Goal: Task Accomplishment & Management: Manage account settings

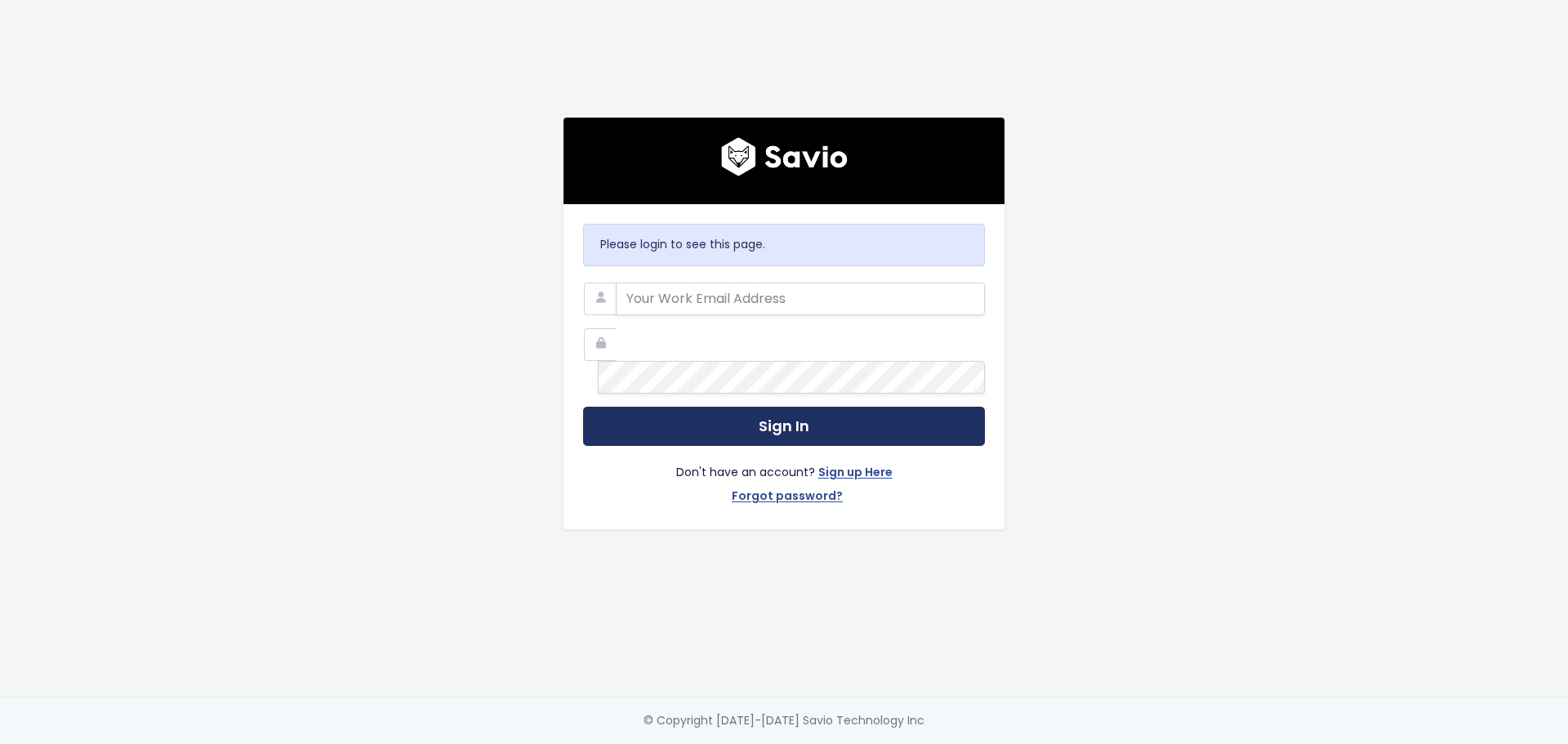
type input "[PERSON_NAME][EMAIL_ADDRESS][DOMAIN_NAME]"
click at [729, 412] on button "Sign In" at bounding box center [784, 427] width 402 height 40
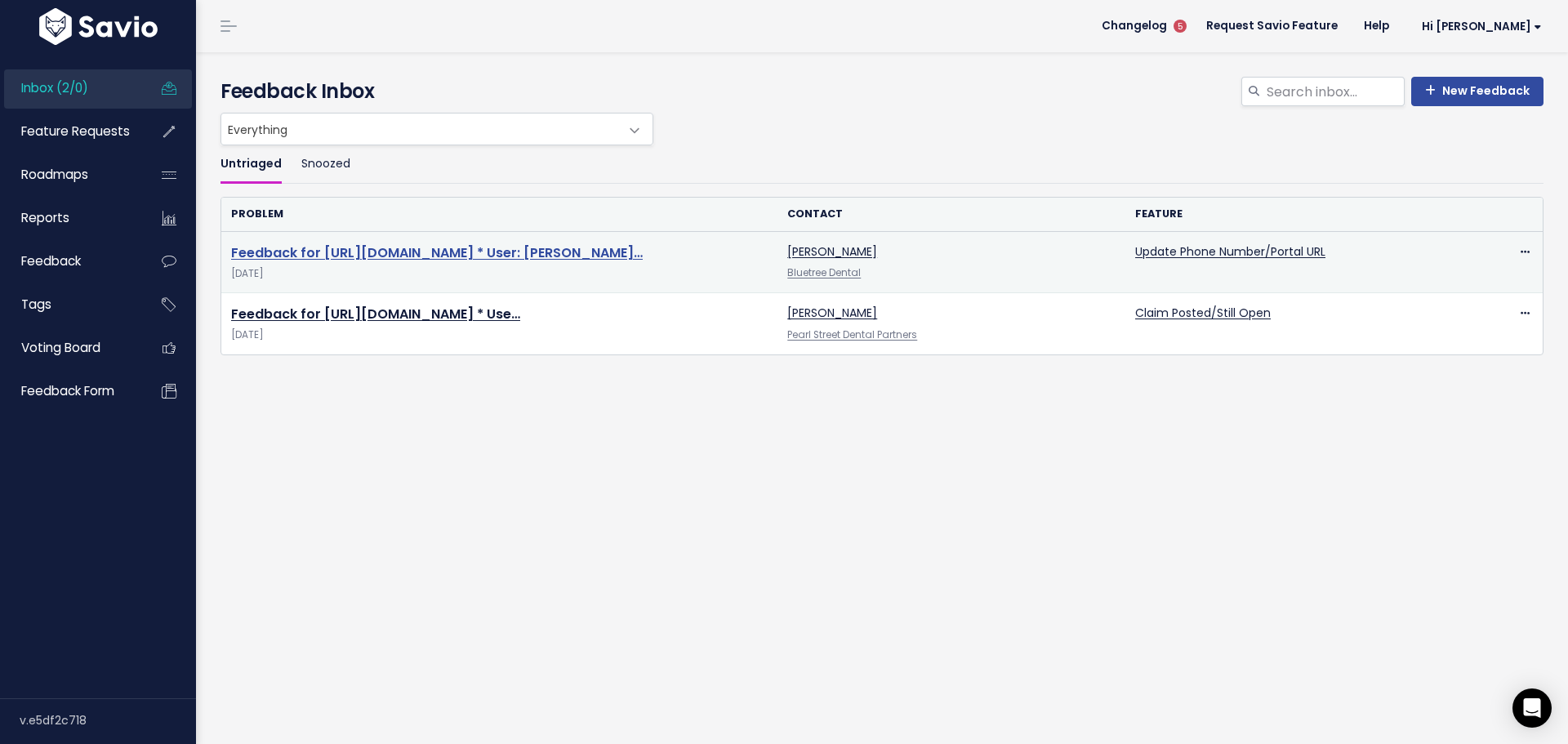
click at [539, 244] on link "Feedback for https://app.insidedesk.net/claim/Blue-Tree-Dental/48938005 * User:…" at bounding box center [437, 253] width 411 height 19
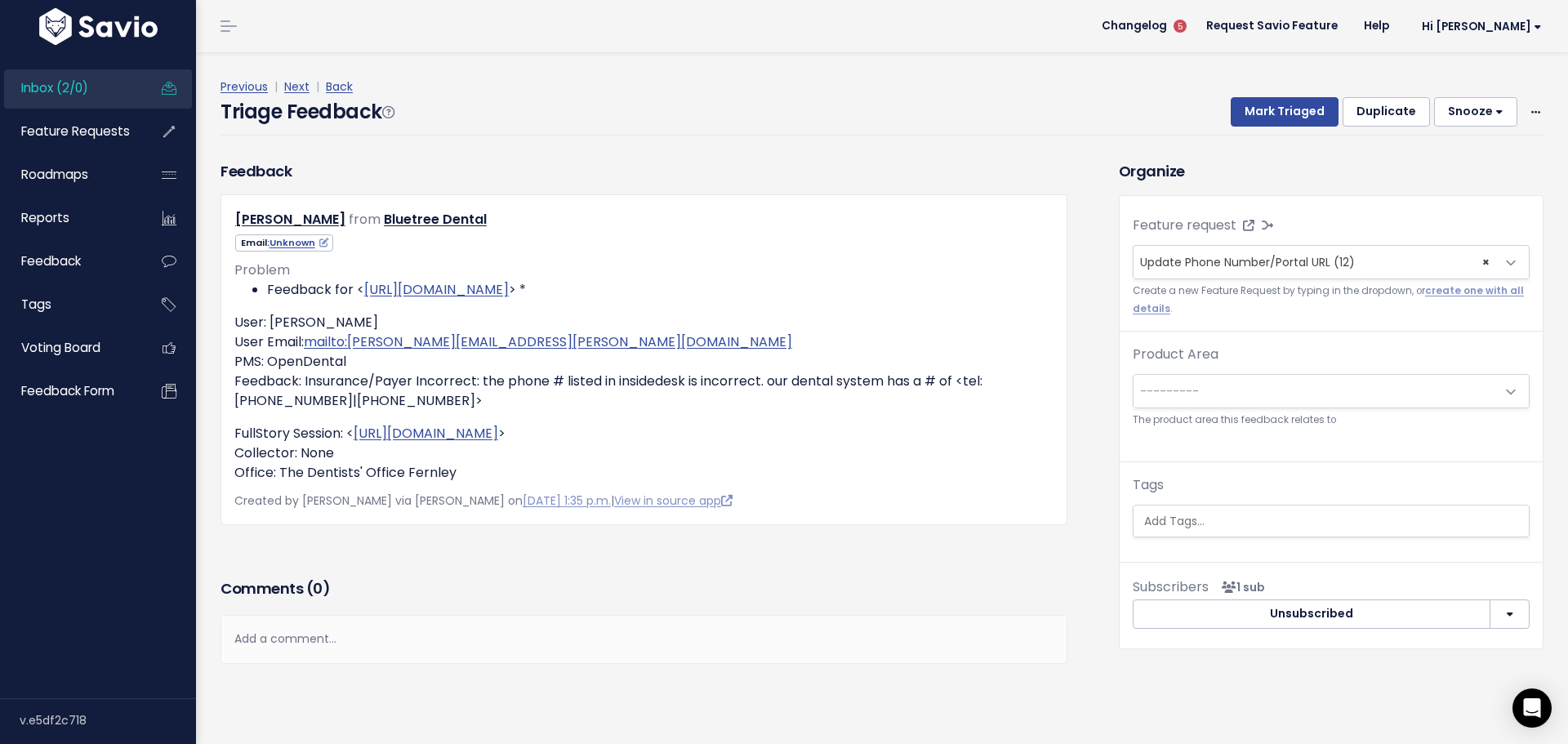
drag, startPoint x: 410, startPoint y: 267, endPoint x: 766, endPoint y: 571, distance: 468.1
click at [766, 574] on div "Comments ( 0 )" at bounding box center [644, 594] width 847 height 41
click at [1531, 108] on icon at bounding box center [1536, 113] width 9 height 10
click at [1452, 168] on link "Delete" at bounding box center [1471, 184] width 117 height 32
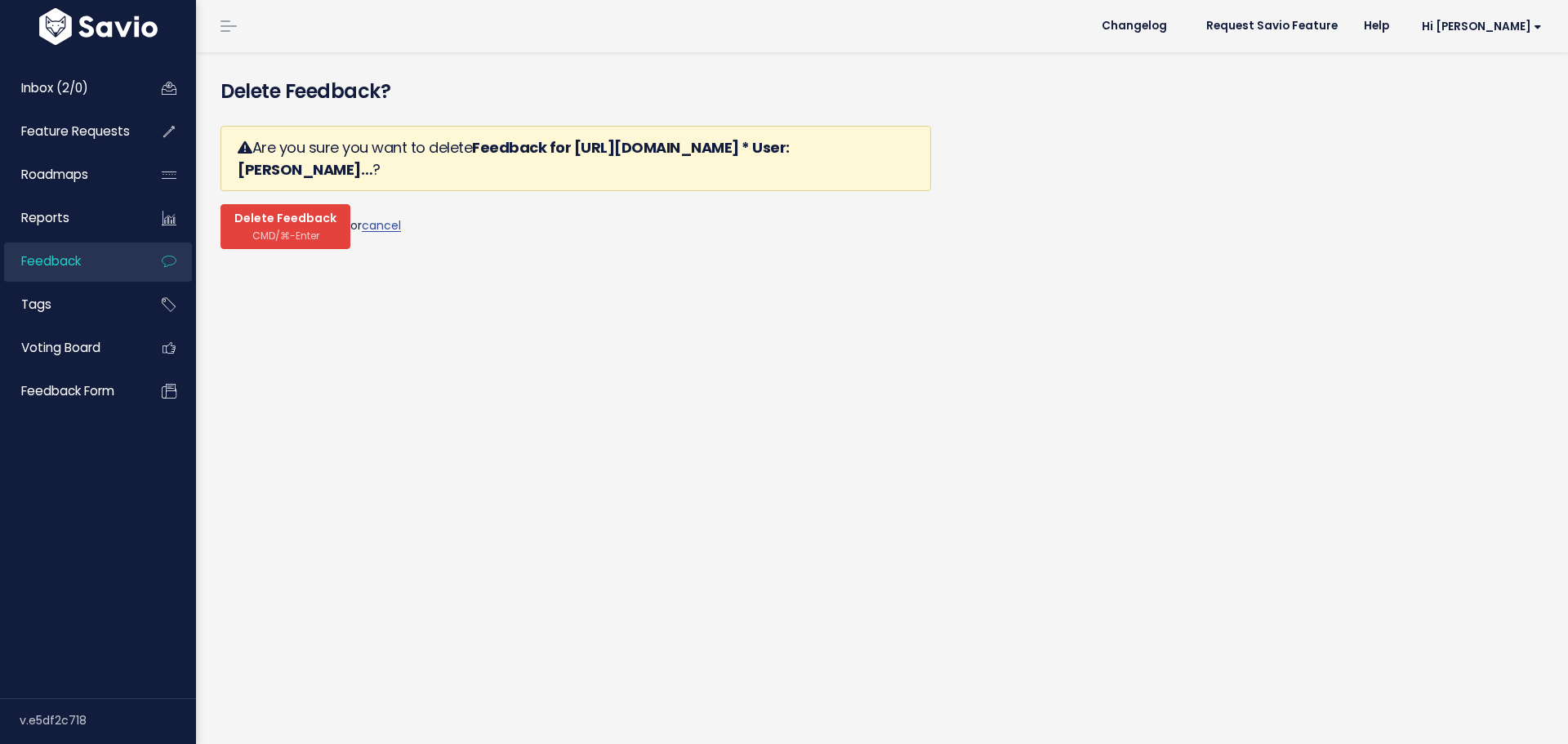
click at [266, 230] on span "CMD/⌘-Enter" at bounding box center [285, 236] width 67 height 12
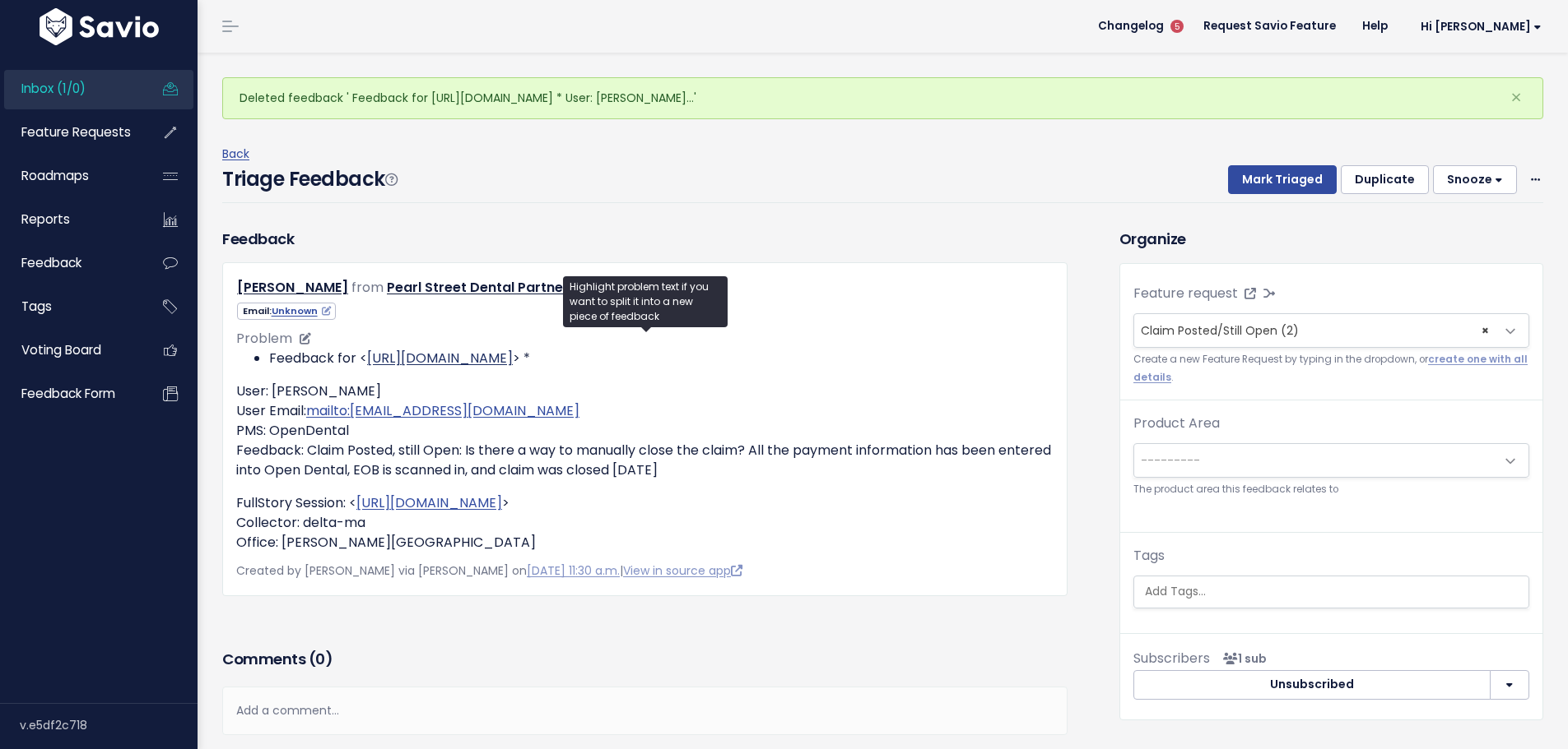
click at [513, 349] on link "https://app.insidedesk.net/claim/Pearl-Street-Dental-Management/49624500" at bounding box center [440, 358] width 145 height 19
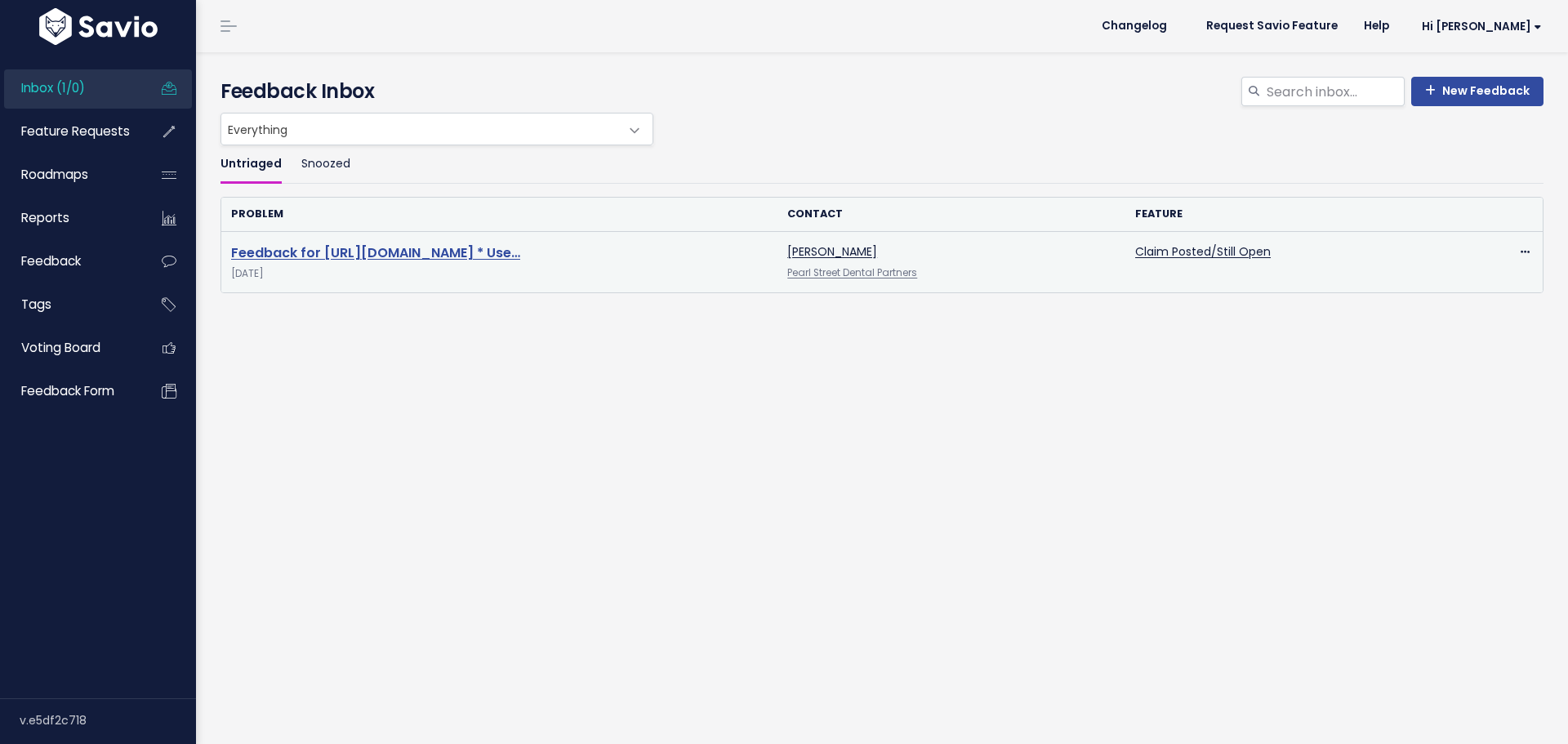
click at [427, 244] on link "Feedback for https://app.insidedesk.net/claim/Pearl-Street-Dental-Management/49…" at bounding box center [376, 253] width 289 height 19
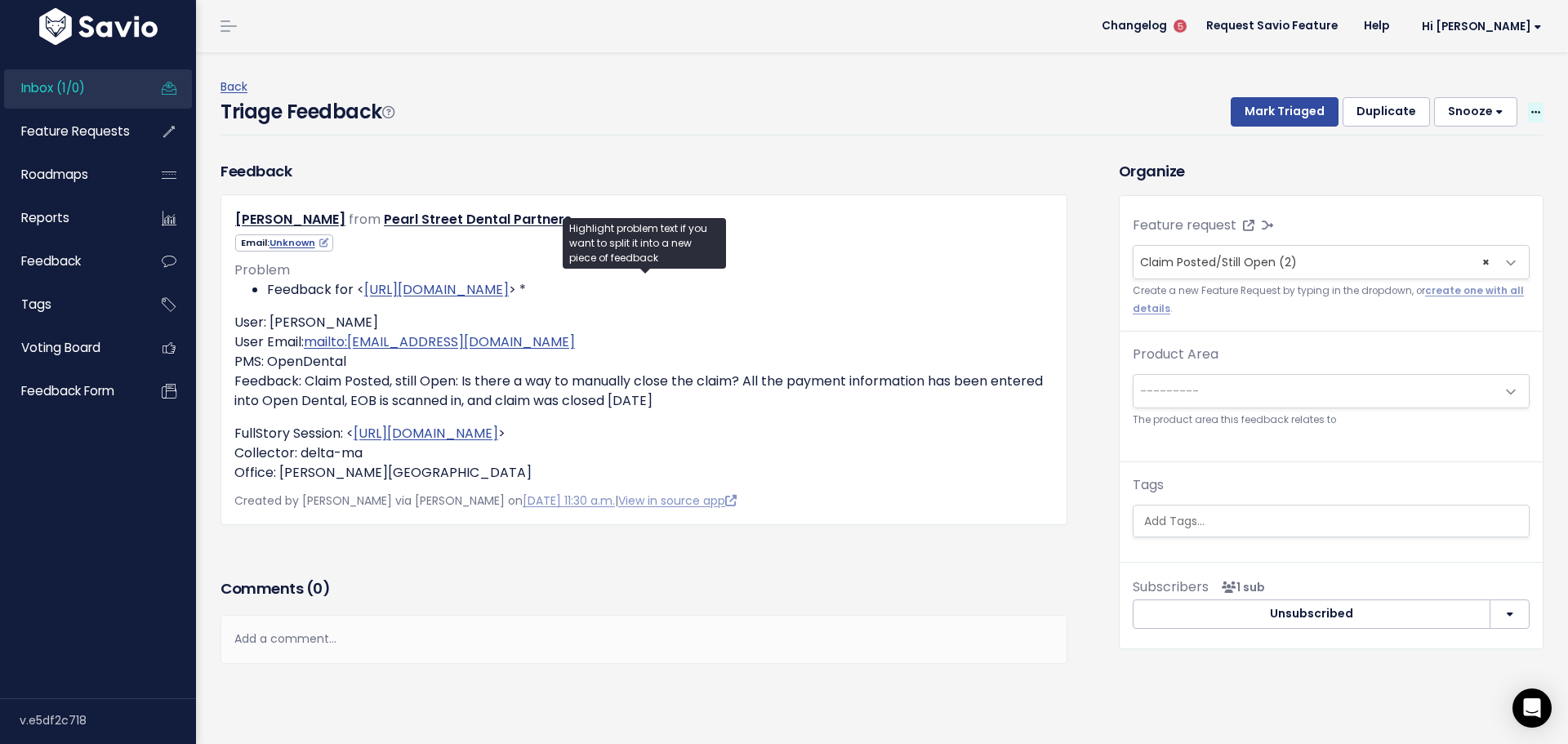
click at [1530, 102] on span at bounding box center [1536, 111] width 16 height 20
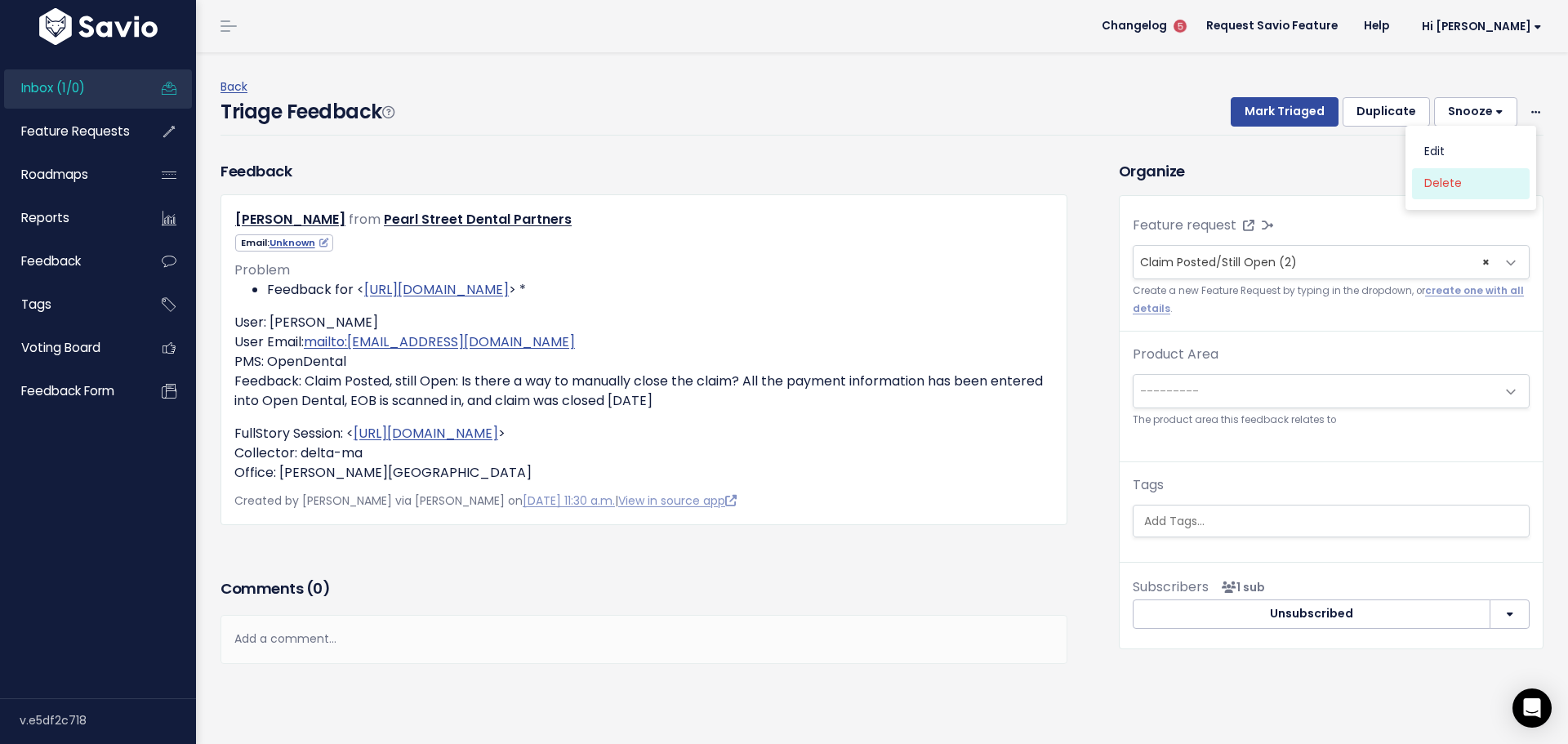
click at [1442, 168] on link "Delete" at bounding box center [1471, 184] width 117 height 32
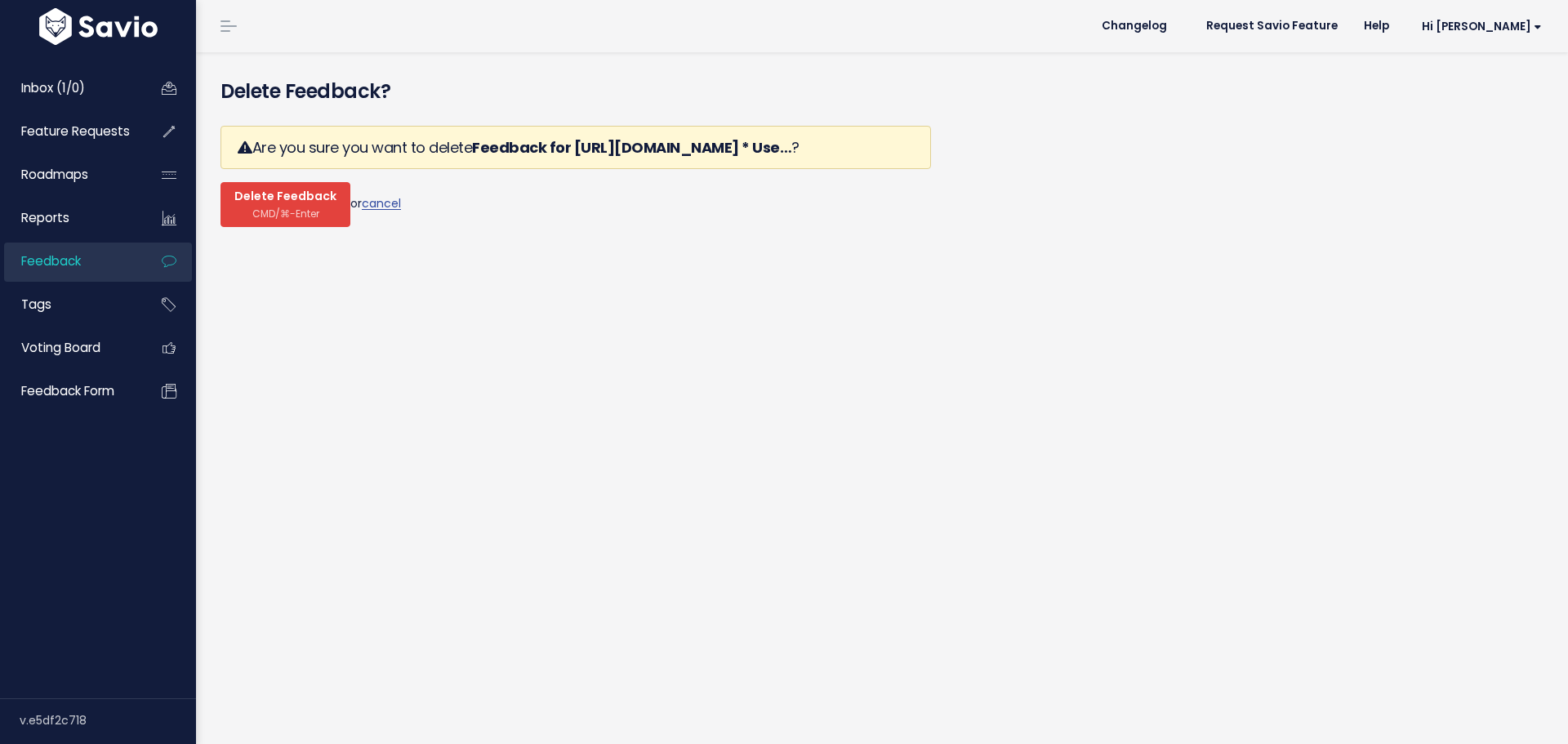
click at [281, 208] on span "CMD/⌘-Enter" at bounding box center [285, 214] width 67 height 12
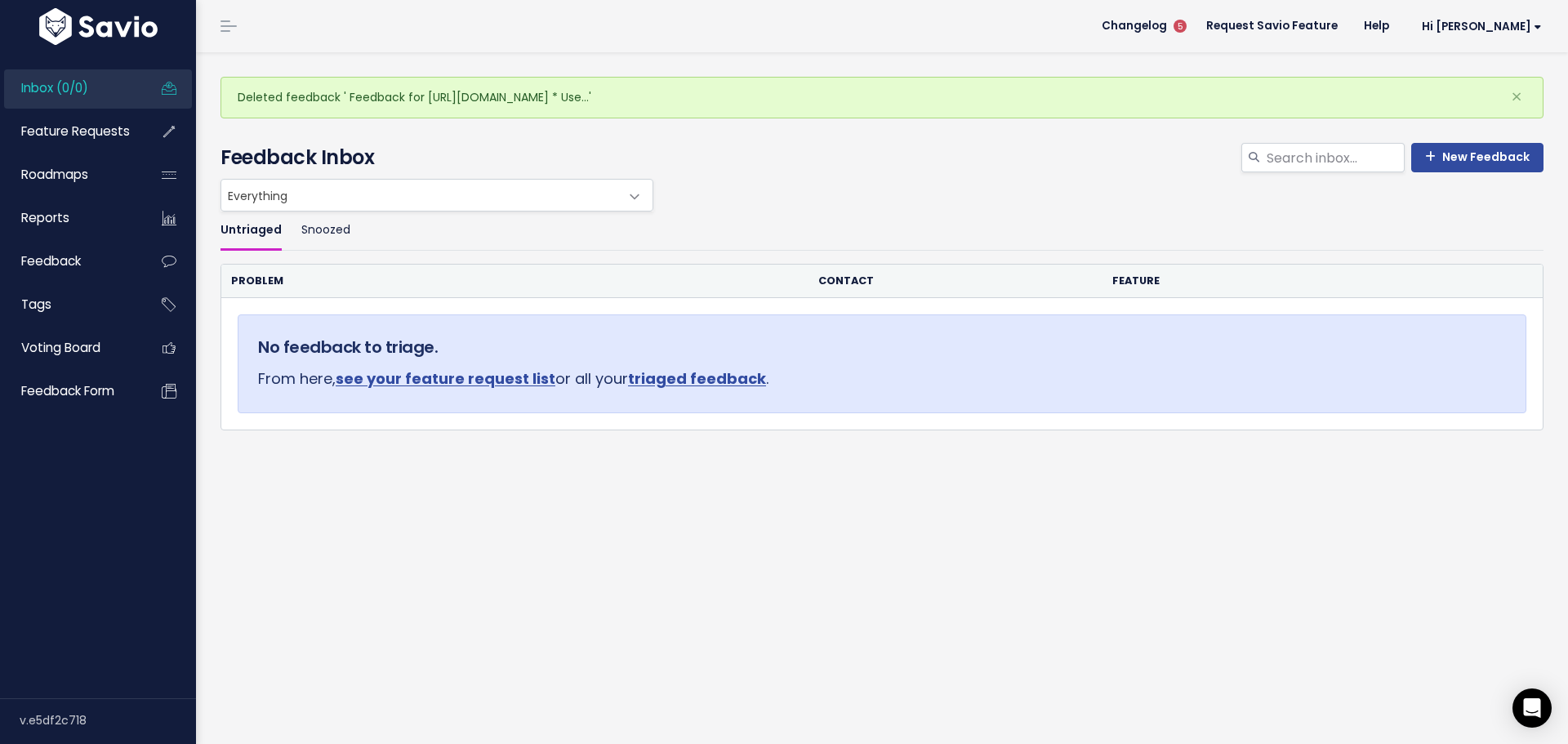
click at [993, 499] on div "Deleted feedback ' Feedback for [URL][DOMAIN_NAME] * Use…' × Time to Triage Nic…" at bounding box center [882, 398] width 1372 height 692
click at [1167, 20] on span "Changelog" at bounding box center [1134, 25] width 65 height 11
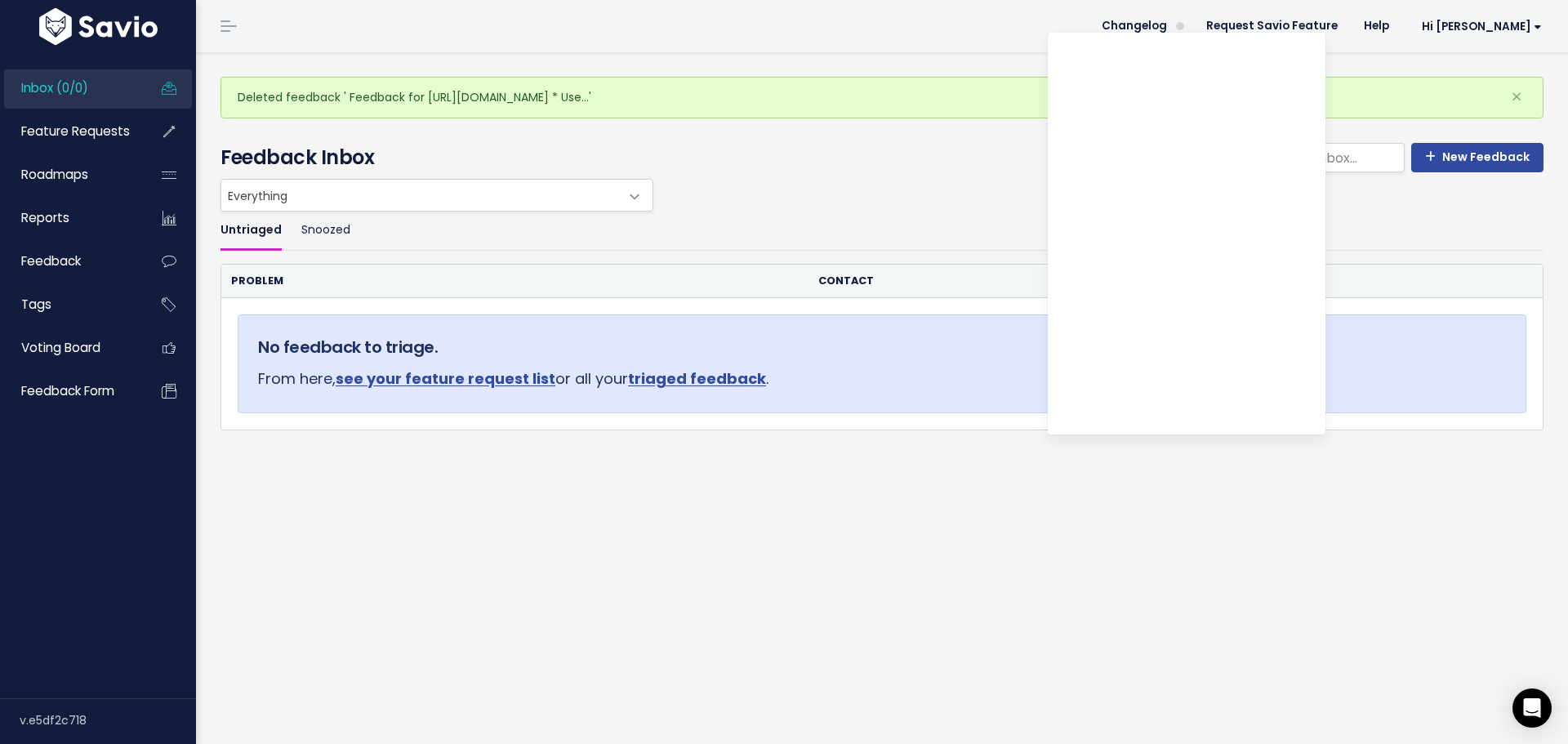
click at [944, 561] on div "Deleted feedback ' Feedback for [URL][DOMAIN_NAME] * Use…' × Time to Triage Nic…" at bounding box center [882, 398] width 1372 height 692
